Goal: Information Seeking & Learning: Learn about a topic

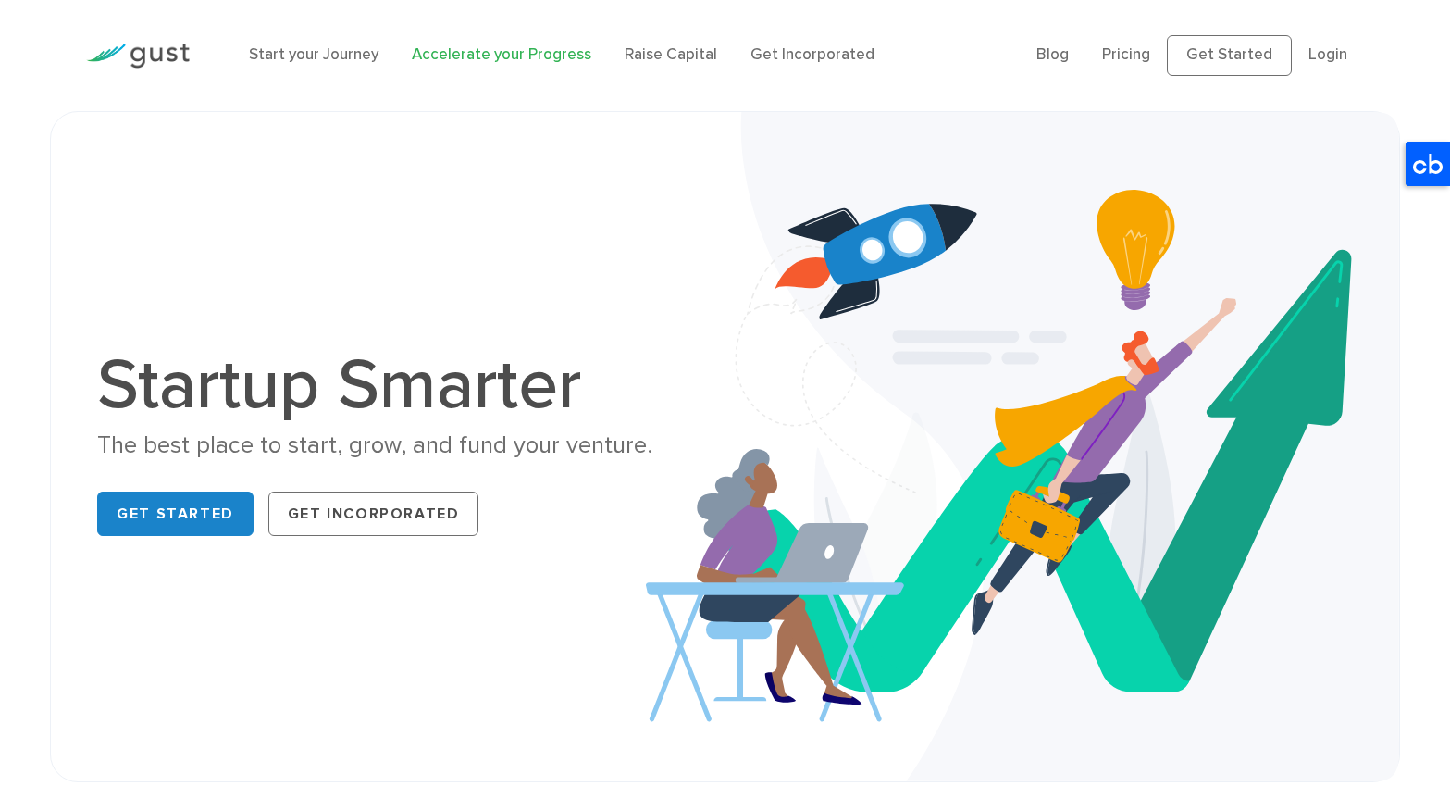
click at [505, 56] on link "Accelerate your Progress" at bounding box center [502, 54] width 180 height 19
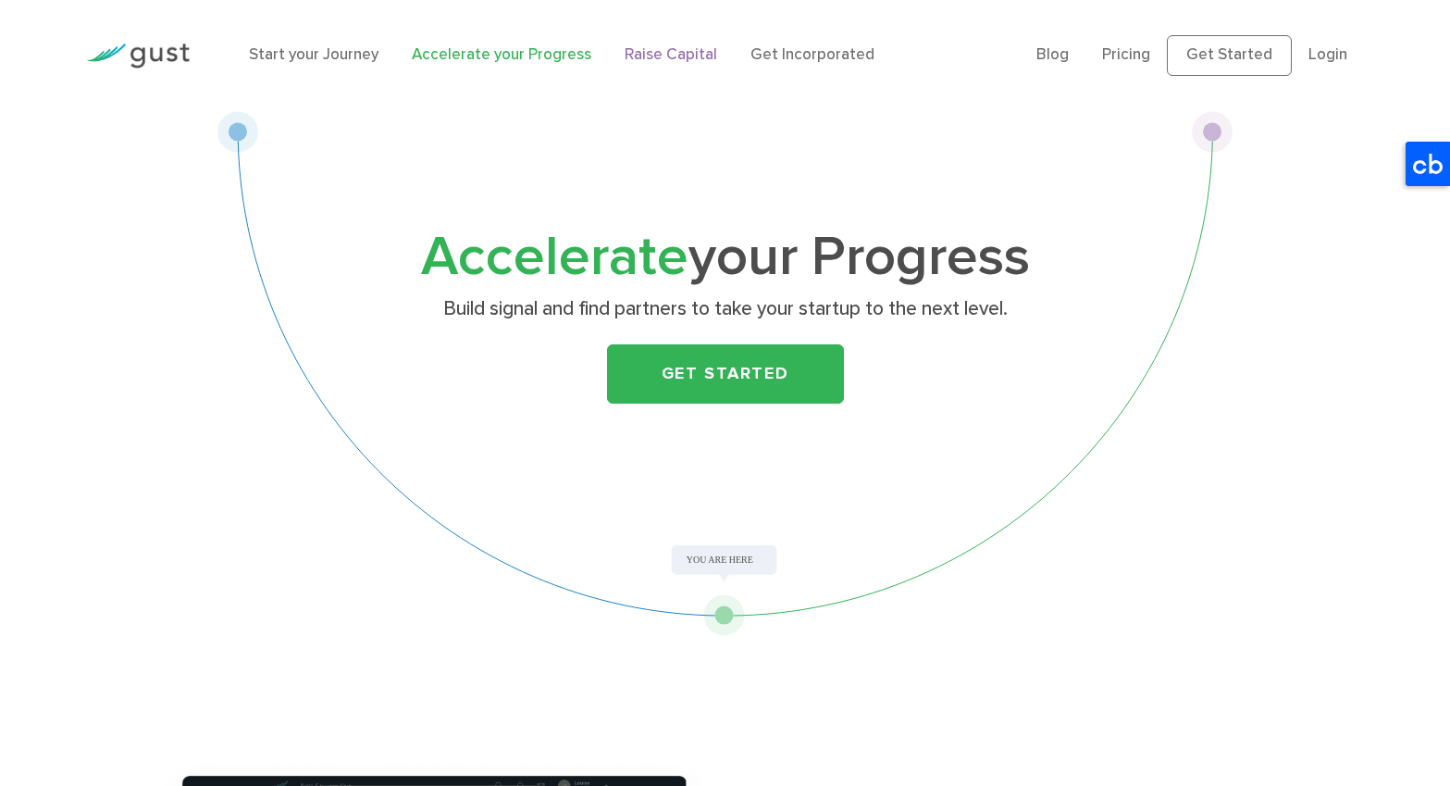
click at [666, 60] on link "Raise Capital" at bounding box center [671, 54] width 93 height 19
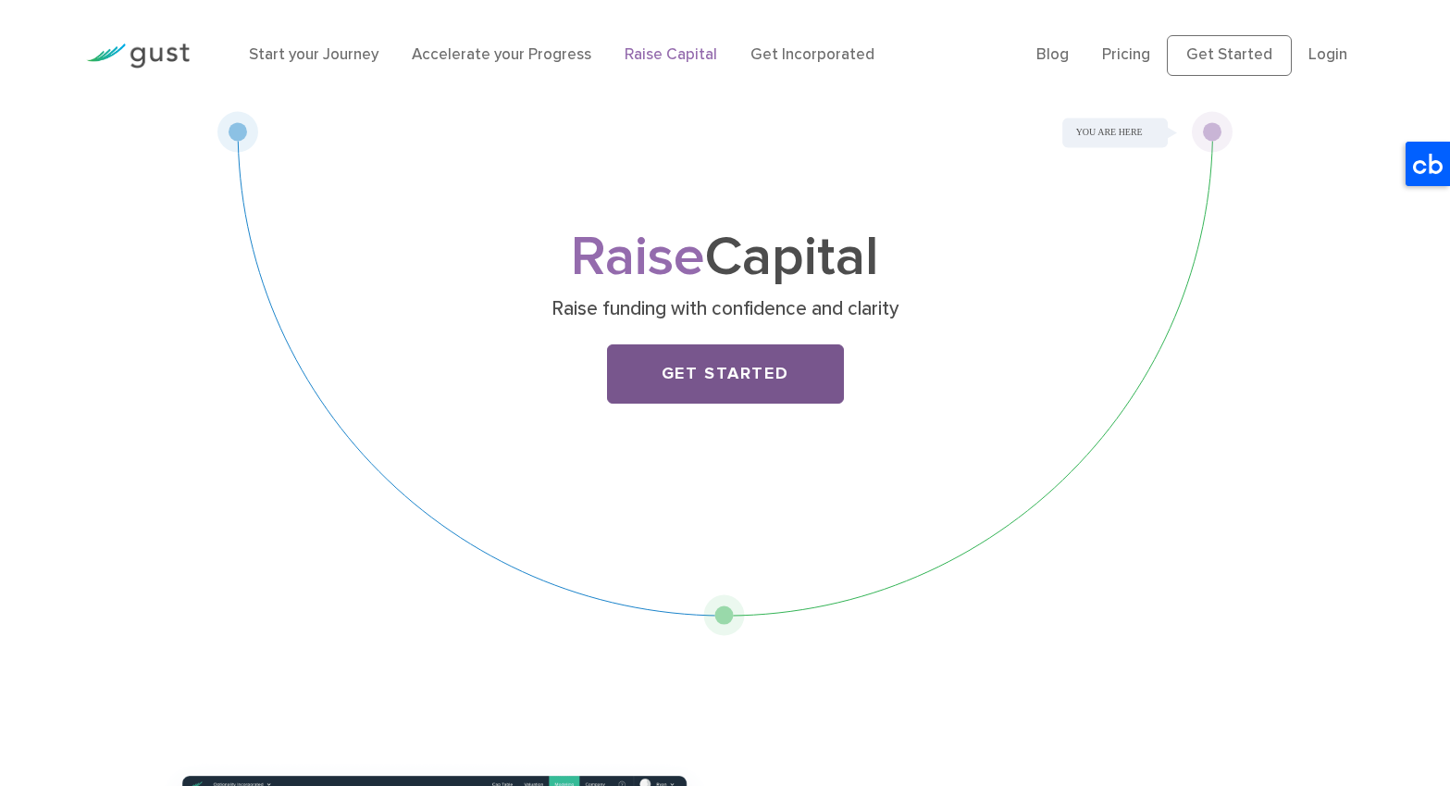
click at [715, 379] on link "Get Started" at bounding box center [725, 373] width 237 height 59
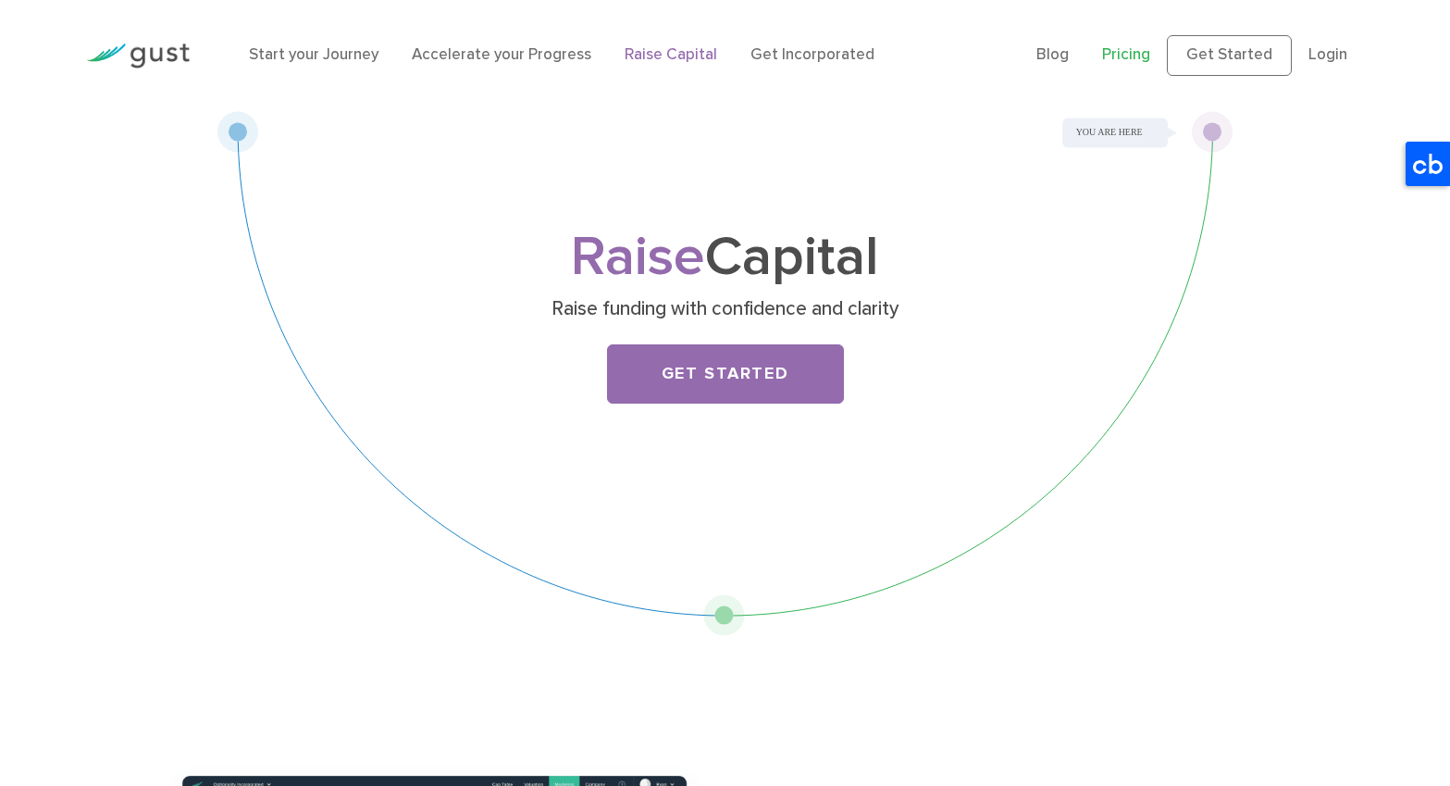
click at [1139, 56] on link "Pricing" at bounding box center [1126, 54] width 48 height 19
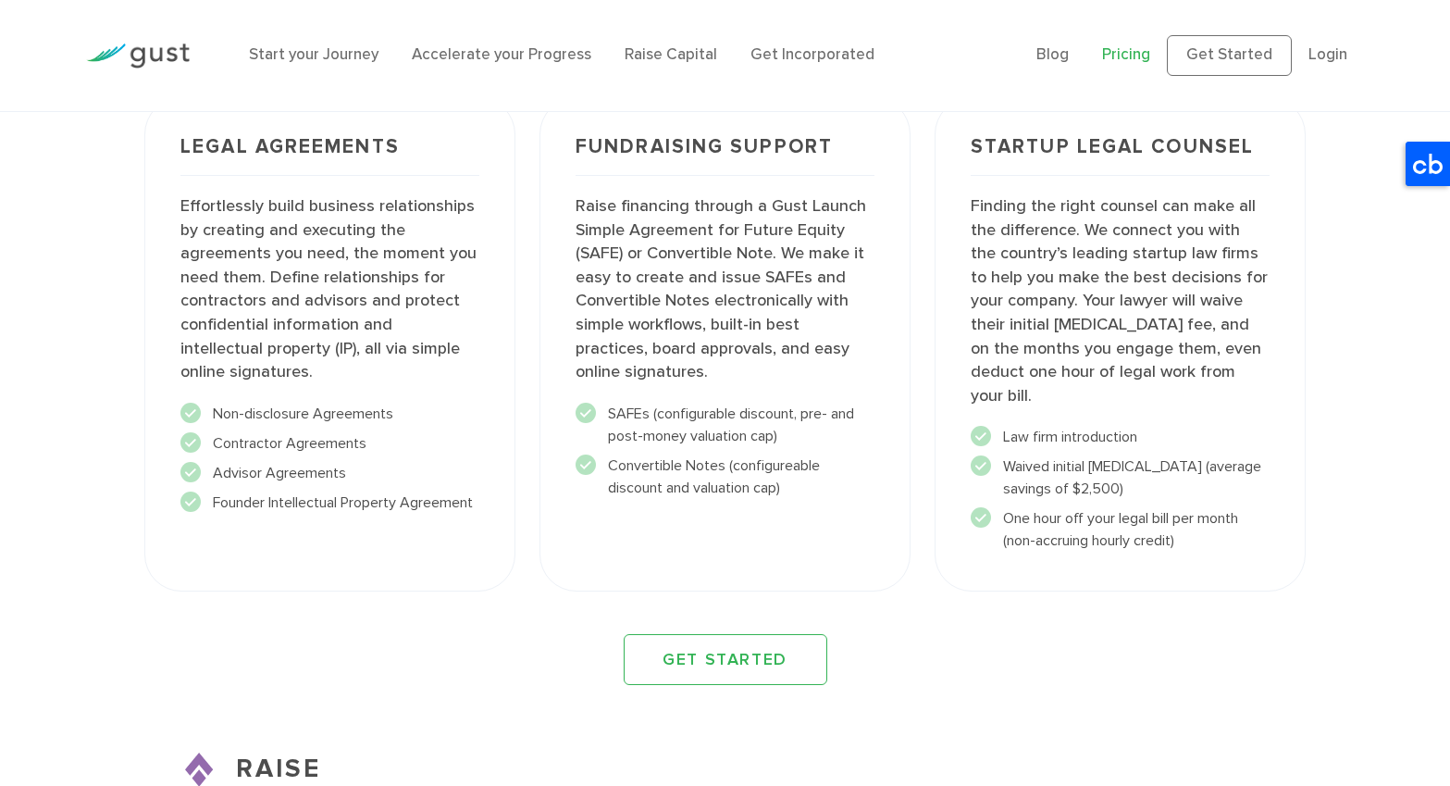
scroll to position [2221, 0]
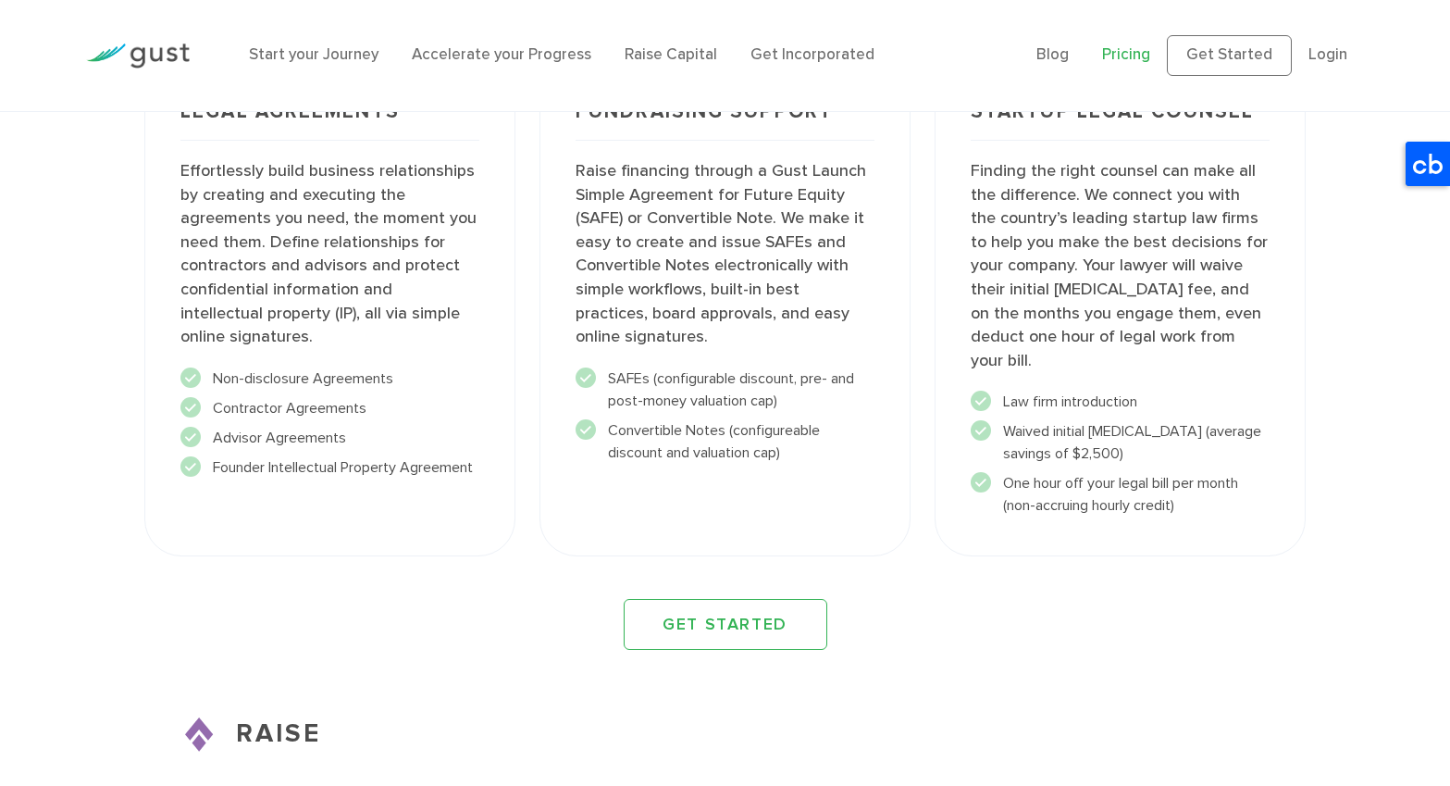
click at [23, 740] on div "More Information Incorporate in 2 Minutes Incorporation GET INCORPORATED" at bounding box center [725, 174] width 1450 height 2217
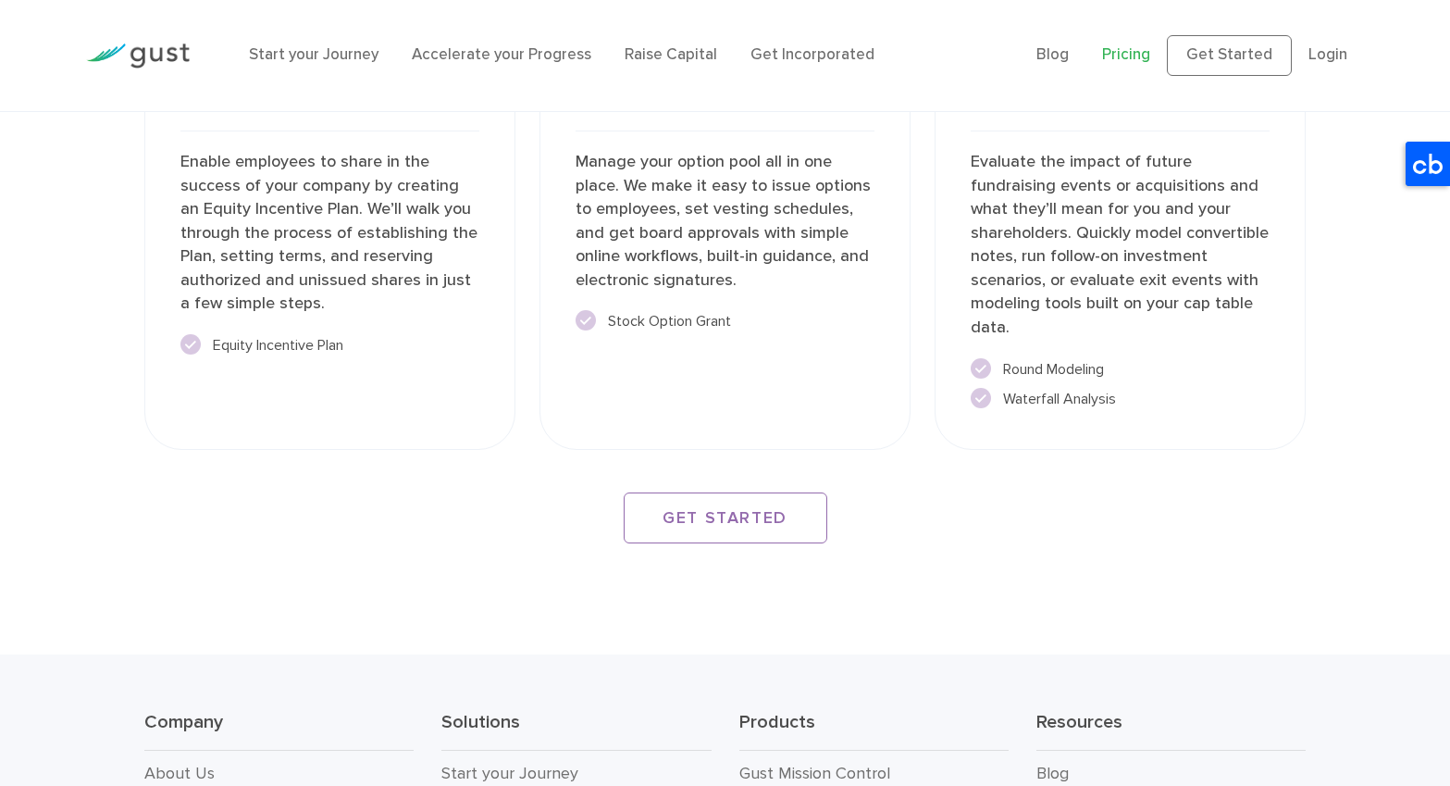
scroll to position [3210, 0]
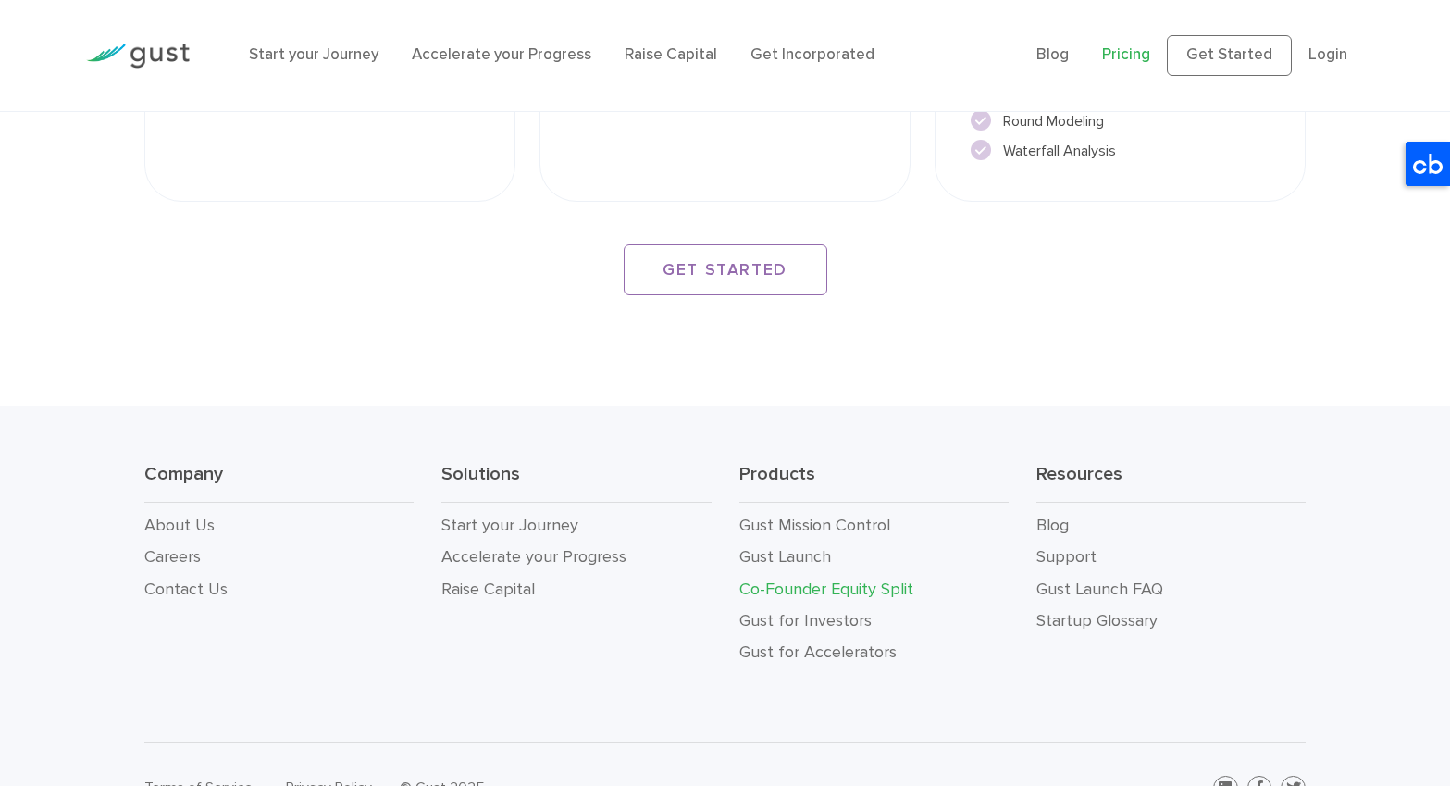
click at [837, 579] on link "Co-Founder Equity Split" at bounding box center [827, 588] width 174 height 19
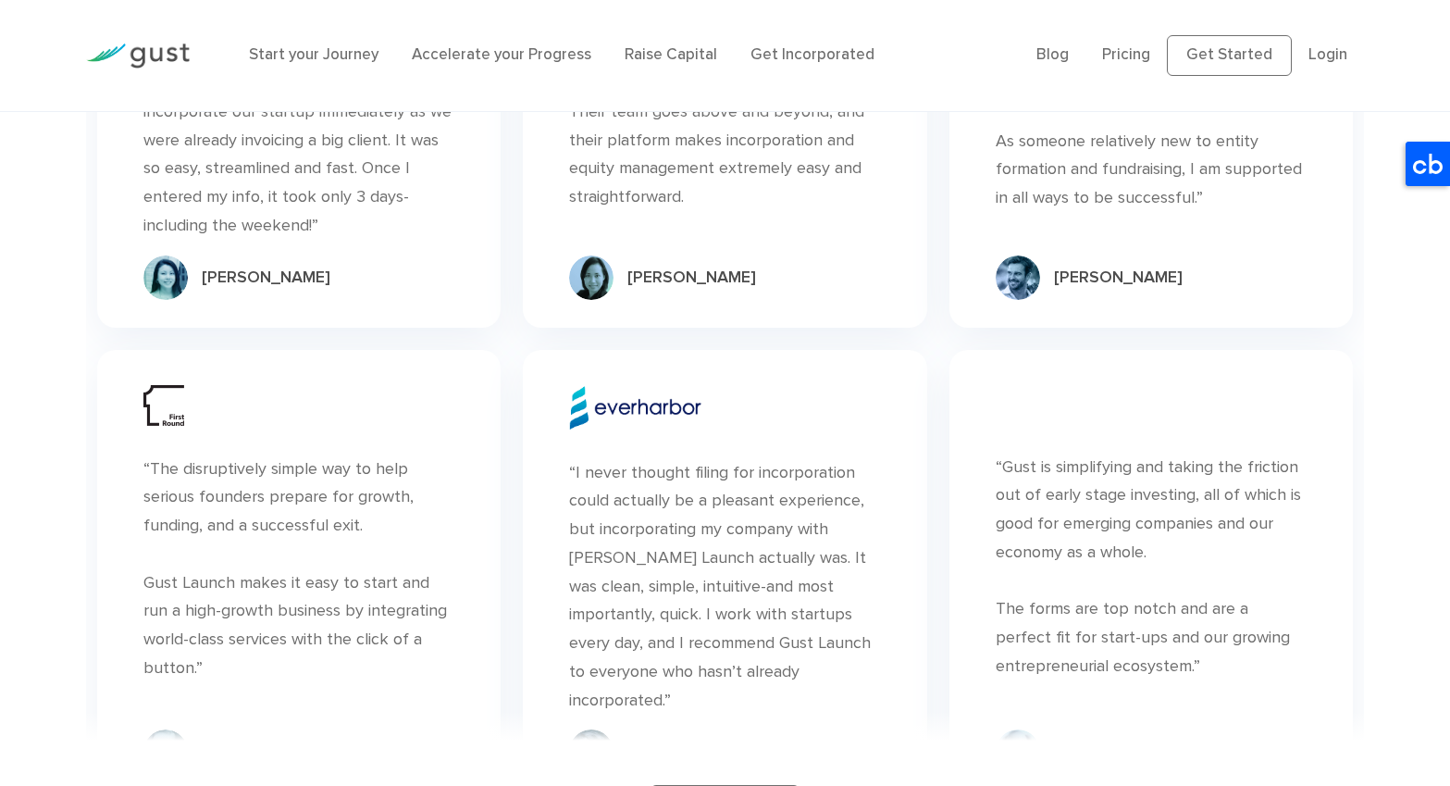
scroll to position [5677, 0]
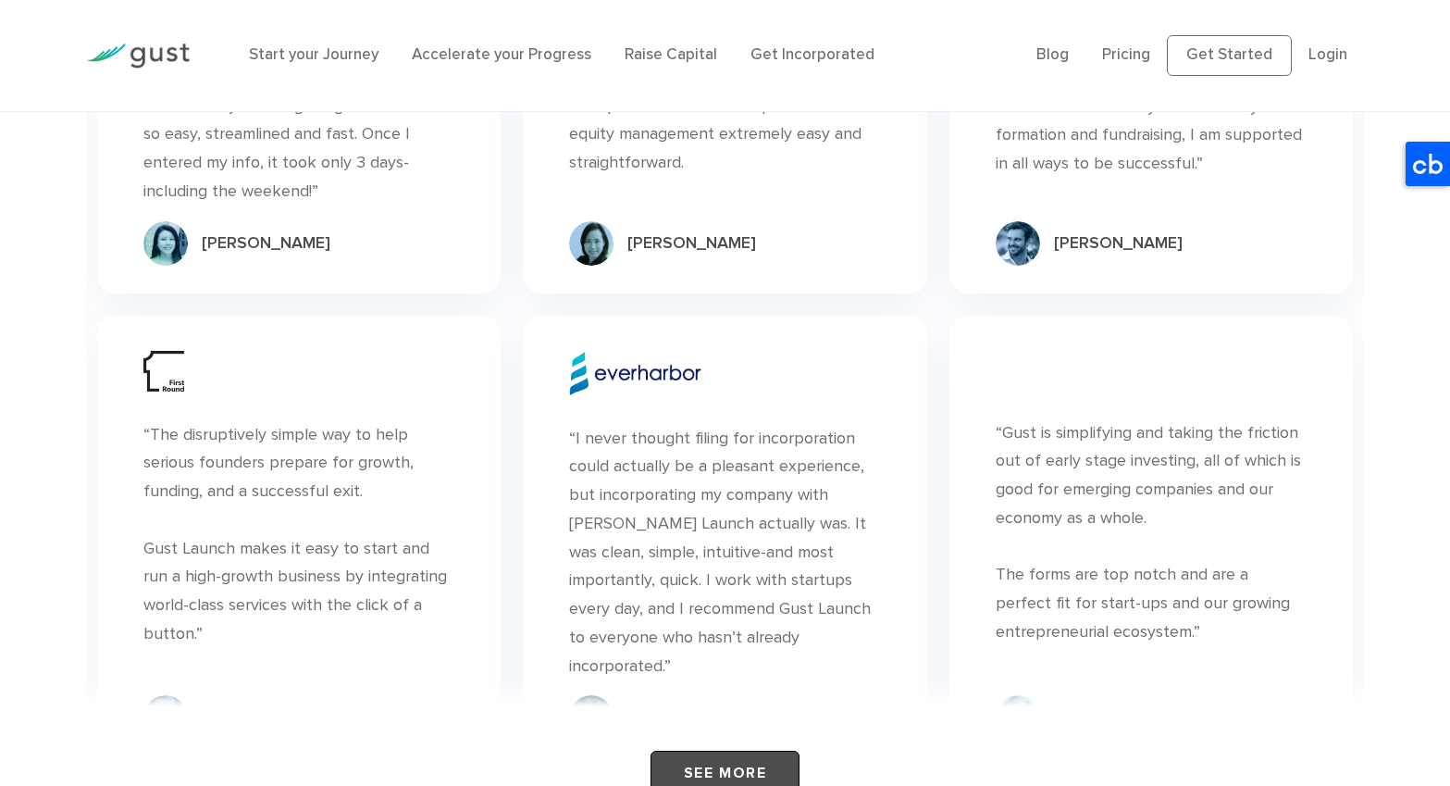
click at [733, 751] on link "See More" at bounding box center [725, 773] width 149 height 44
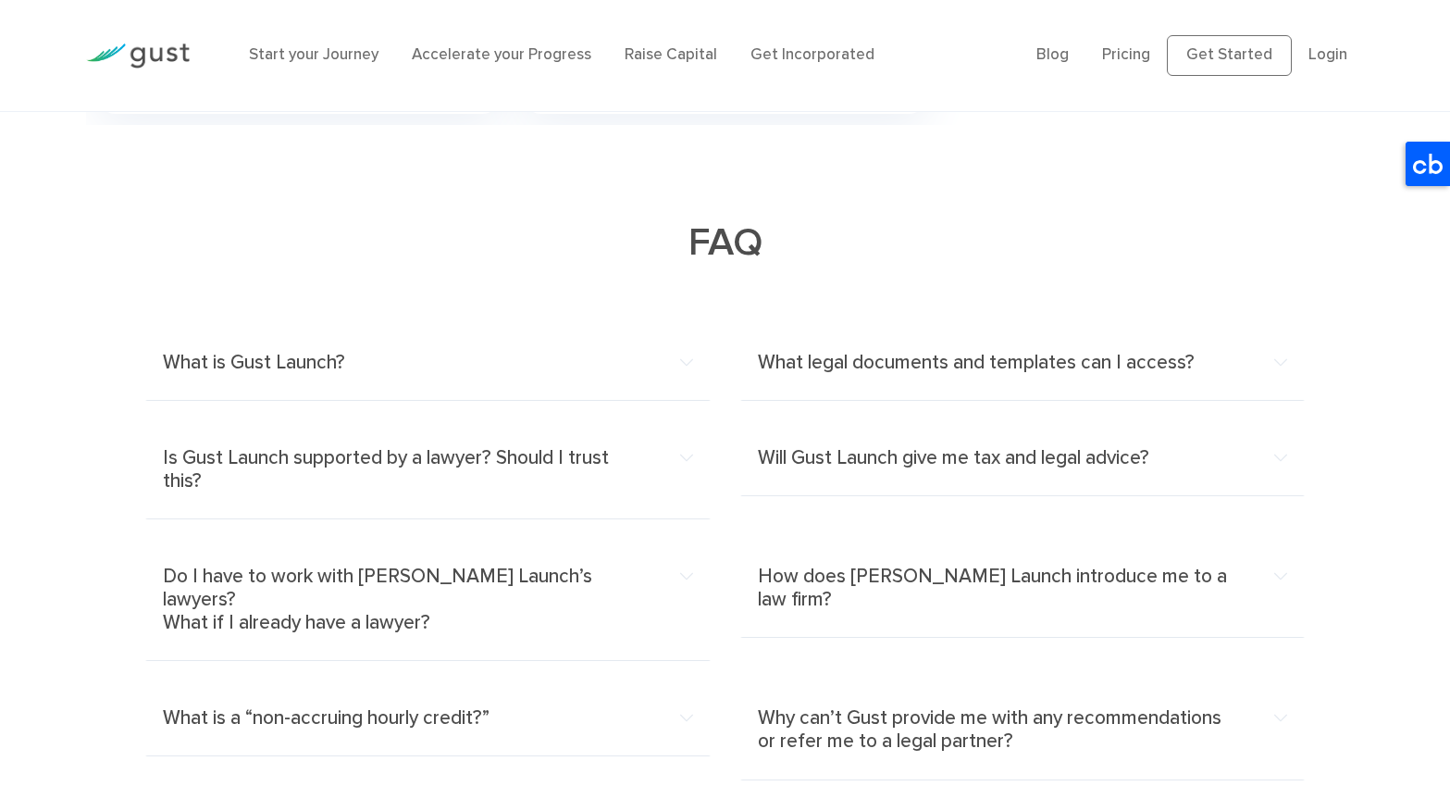
scroll to position [6664, 0]
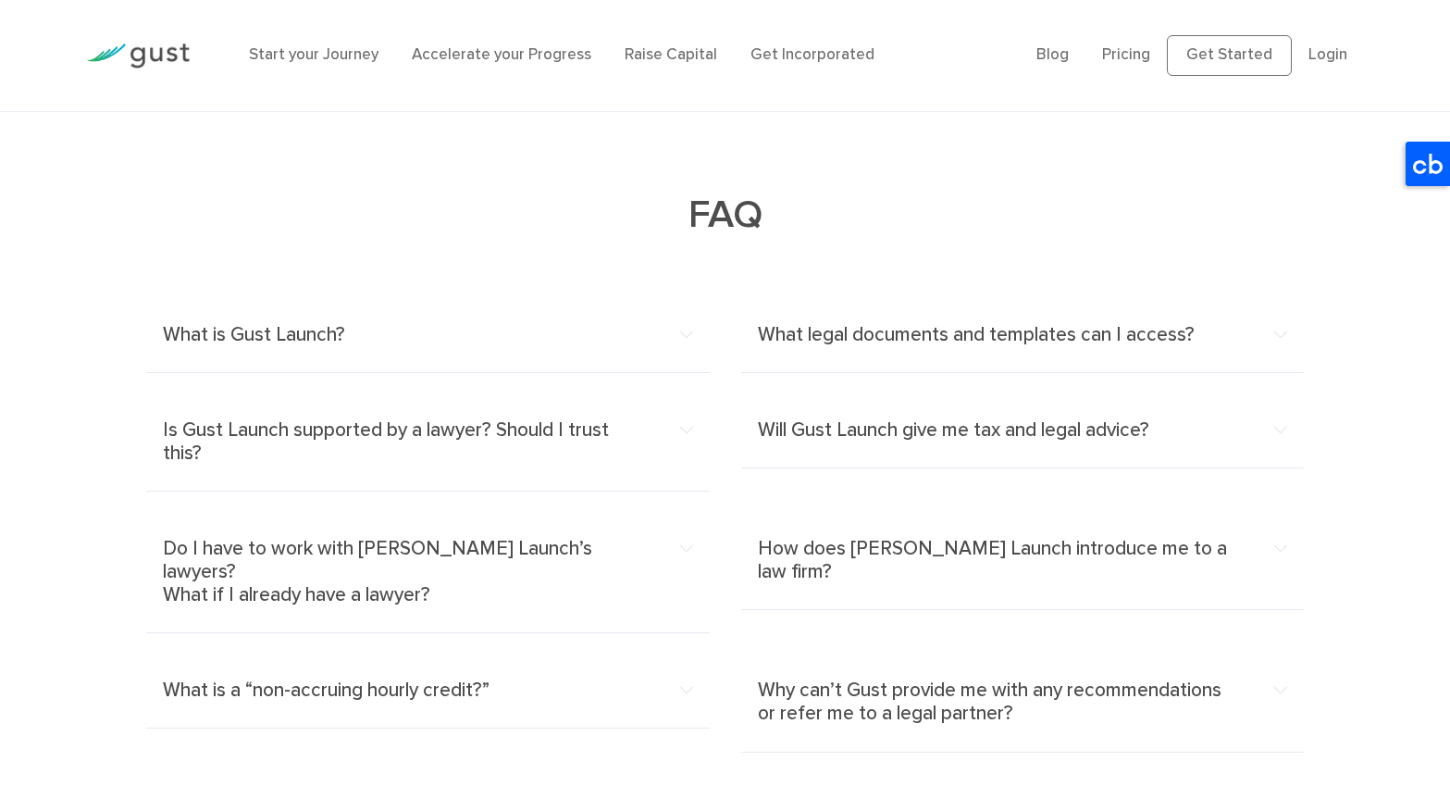
click at [495, 537] on h4 "Do I have to work with [PERSON_NAME] Launch’s lawyers? What if I already have a…" at bounding box center [401, 572] width 477 height 70
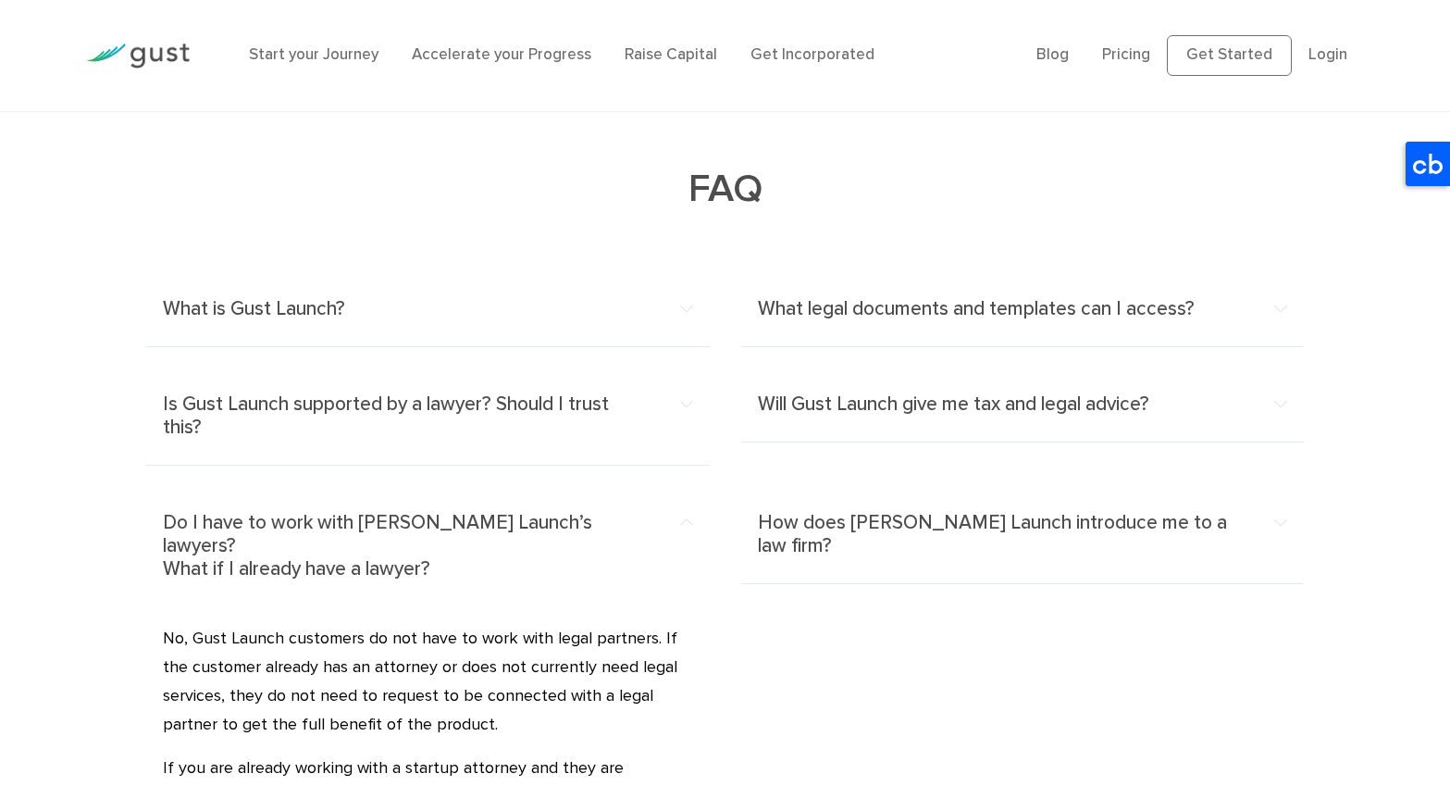
scroll to position [6912, 0]
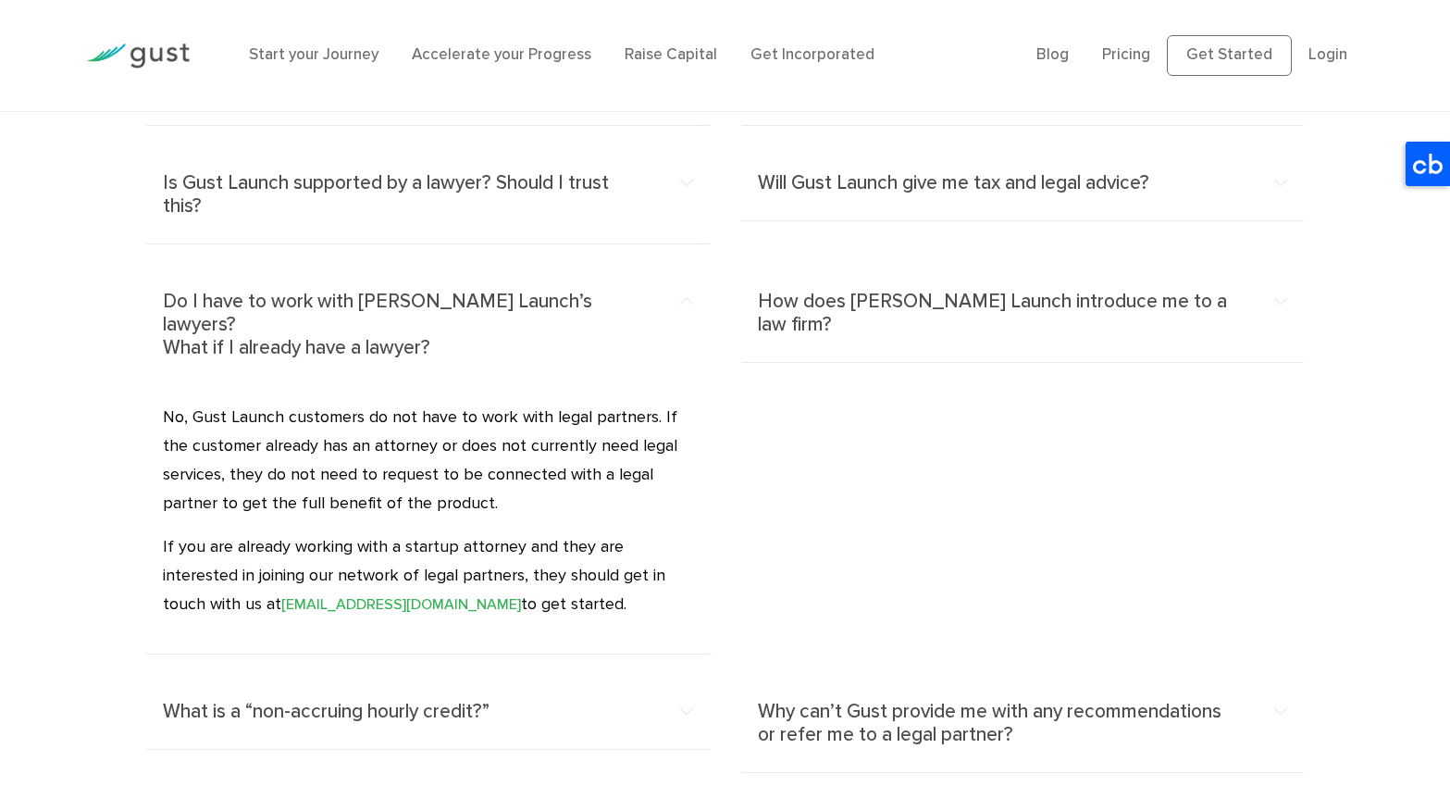
click at [284, 595] on link "[EMAIL_ADDRESS][DOMAIN_NAME]" at bounding box center [401, 604] width 240 height 18
